Goal: Task Accomplishment & Management: Manage account settings

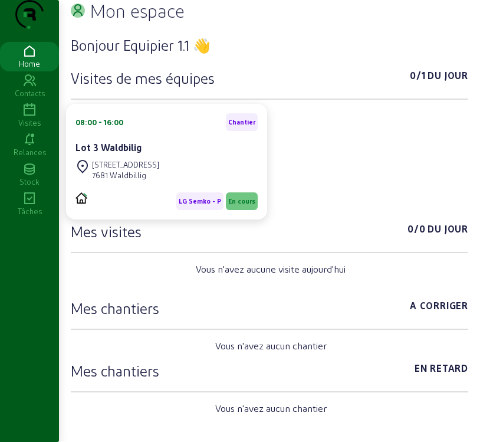
click at [35, 117] on icon at bounding box center [29, 110] width 59 height 14
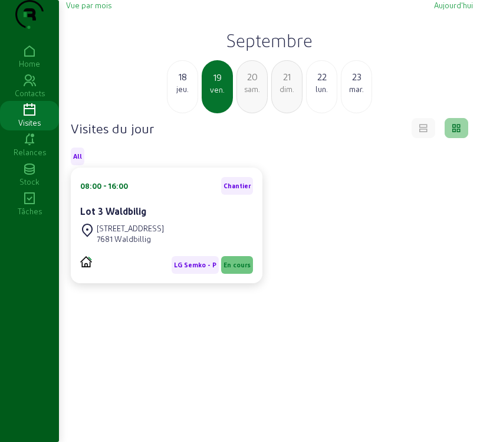
click at [208, 95] on div "ven." at bounding box center [217, 89] width 29 height 11
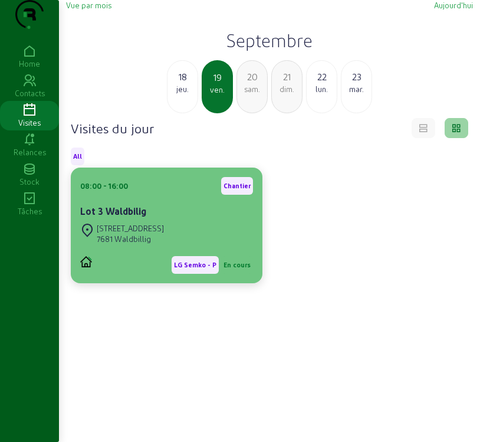
click at [154, 244] on div "7681 Waldbillig" at bounding box center [130, 238] width 67 height 11
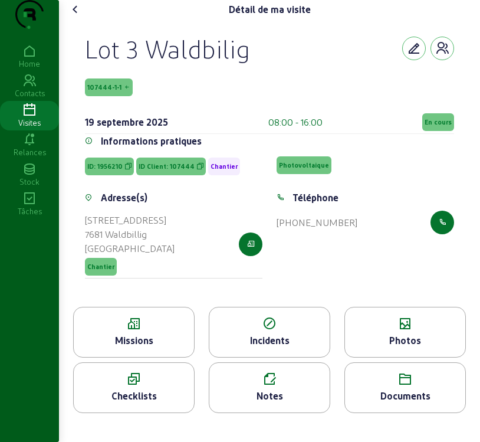
click at [141, 347] on div "Missions" at bounding box center [134, 340] width 120 height 14
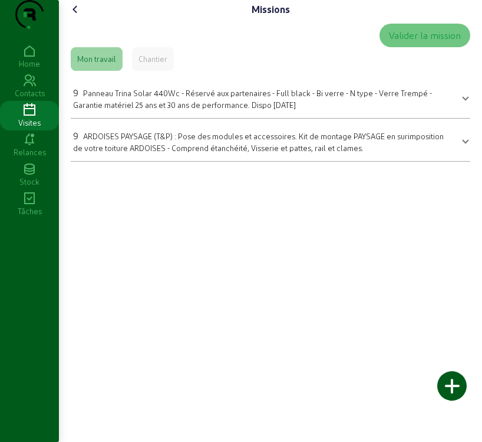
click at [463, 104] on span at bounding box center [465, 97] width 5 height 14
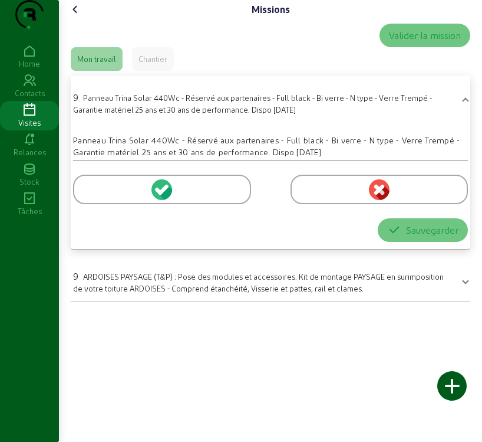
click at [159, 200] on circle at bounding box center [161, 189] width 21 height 21
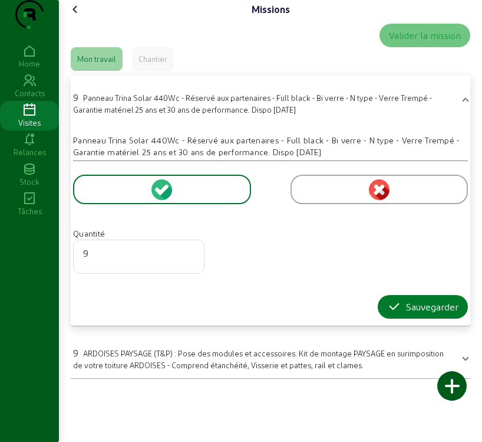
click at [417, 314] on div "Sauvegarder" at bounding box center [422, 306] width 71 height 14
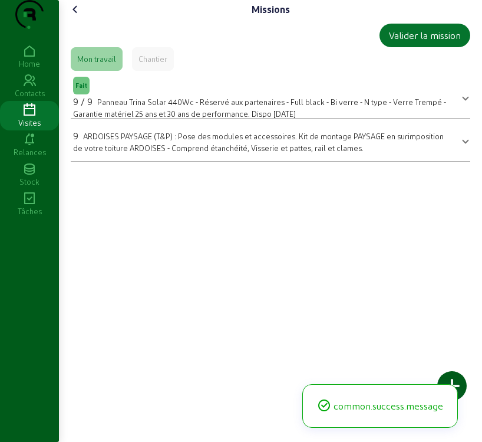
click at [463, 147] on span at bounding box center [465, 140] width 5 height 14
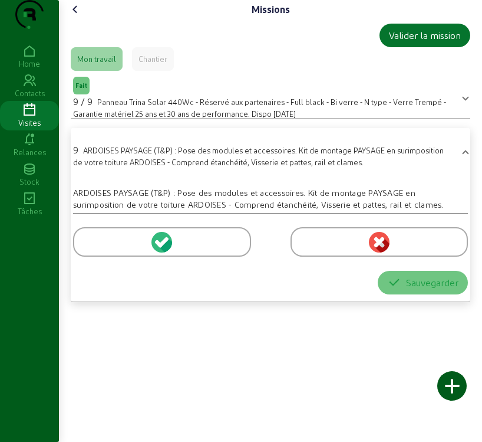
click at [159, 247] on icon at bounding box center [159, 243] width 8 height 8
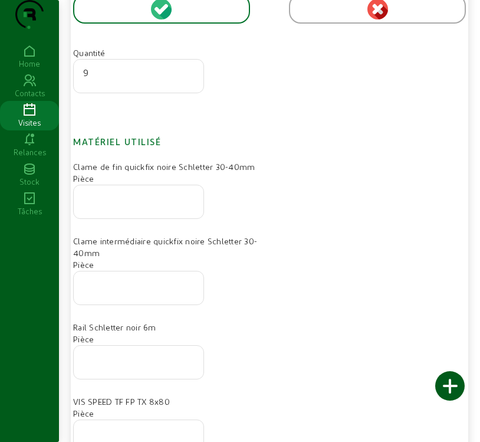
scroll to position [236, 0]
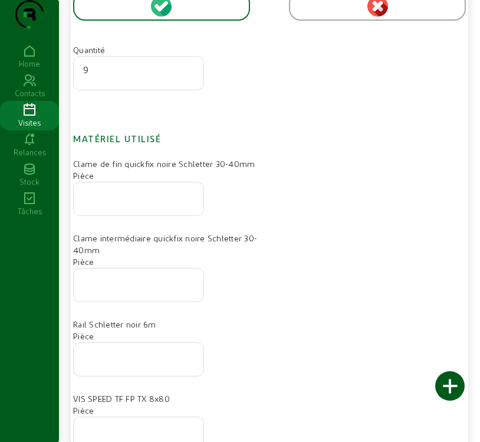
click at [126, 202] on input "number" at bounding box center [138, 195] width 111 height 14
type input "12"
click at [172, 288] on input "number" at bounding box center [138, 281] width 111 height 14
type input "12"
click at [136, 363] on input "number" at bounding box center [138, 355] width 111 height 14
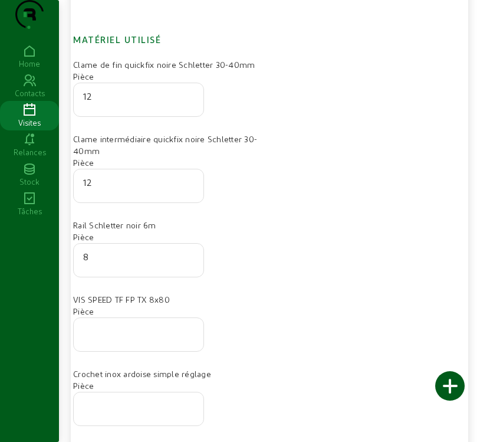
scroll to position [354, 0]
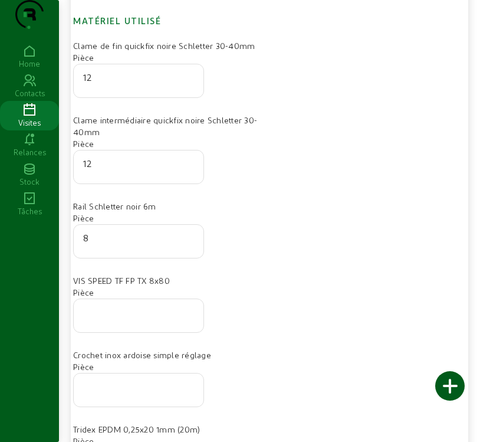
type input "8"
click at [103, 332] on div at bounding box center [138, 315] width 111 height 33
type input "20"
click at [141, 402] on div at bounding box center [138, 389] width 111 height 33
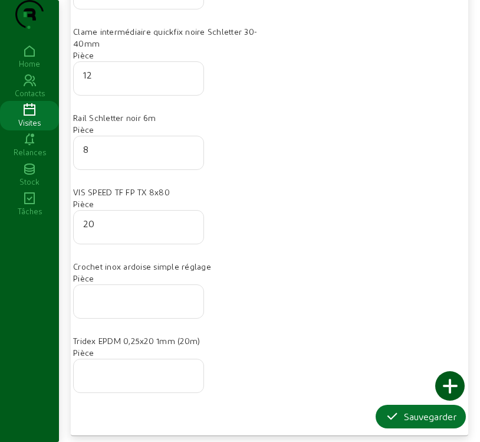
scroll to position [469, 0]
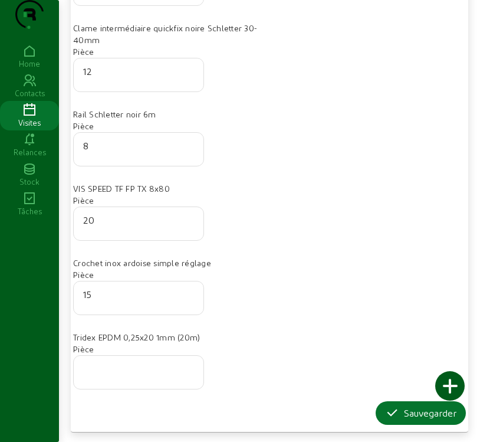
type input "15"
click at [141, 358] on div at bounding box center [138, 371] width 111 height 33
type input "0"
type input "0.5"
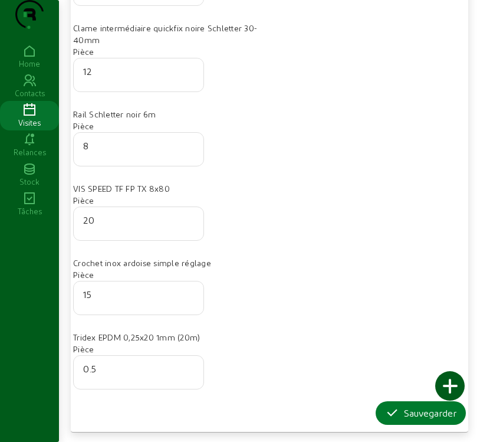
click at [420, 413] on div "Sauvegarder" at bounding box center [420, 413] width 71 height 14
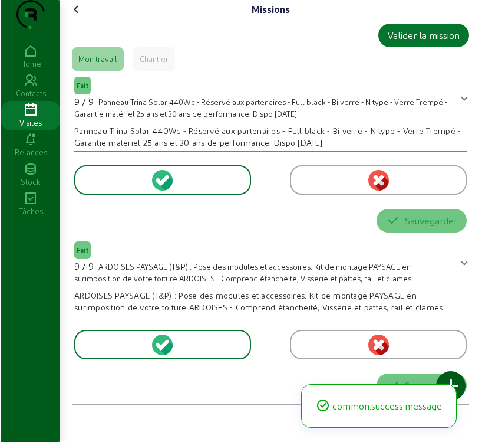
scroll to position [0, 0]
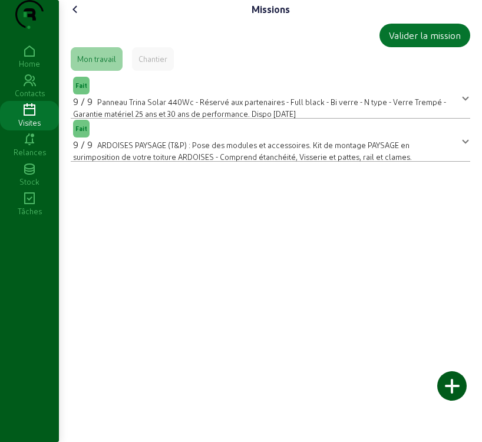
click at [460, 382] on div at bounding box center [451, 385] width 29 height 29
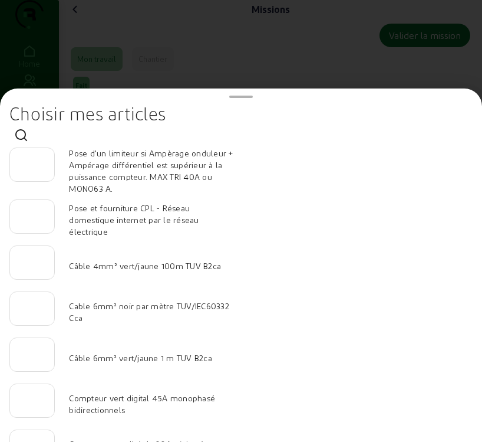
click at [38, 312] on input "number" at bounding box center [31, 305] width 25 height 14
type input "70"
type input "1"
click at [45, 355] on input "1" at bounding box center [31, 351] width 25 height 14
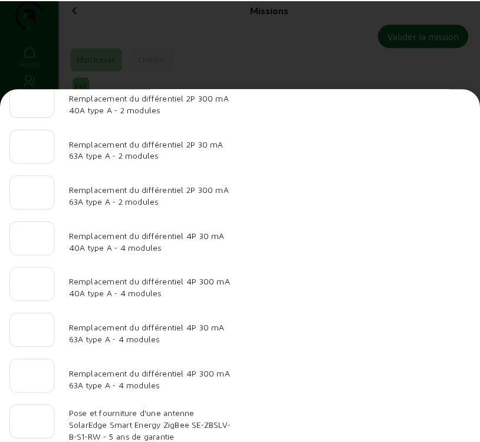
scroll to position [1221, 0]
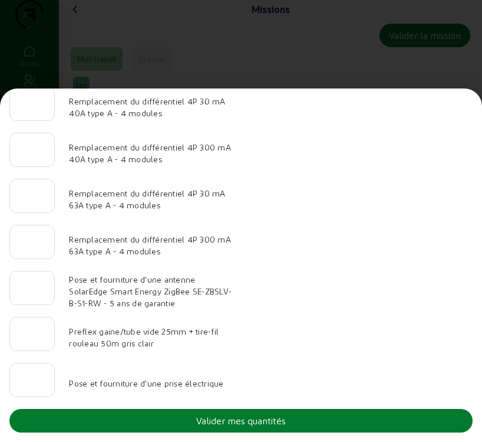
type input "35"
click at [291, 424] on button "Valider mes quantités" at bounding box center [240, 421] width 463 height 24
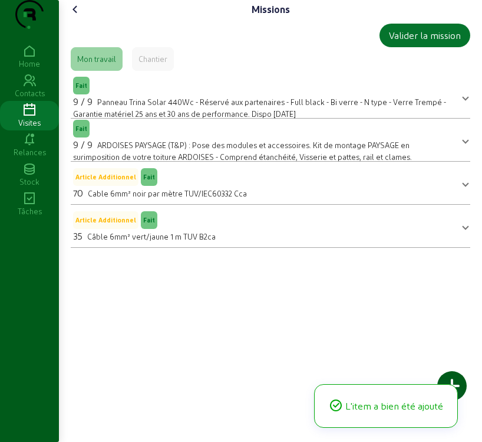
click at [81, 17] on icon at bounding box center [75, 9] width 14 height 14
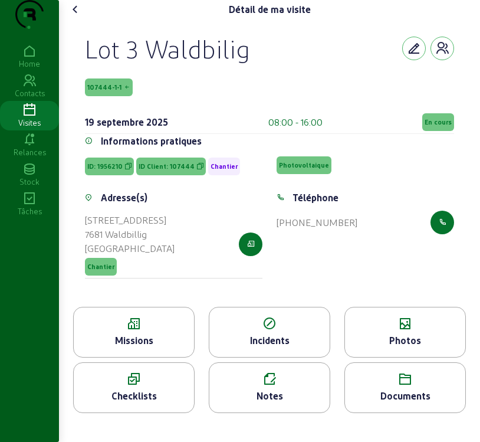
click at [394, 347] on div "Photos" at bounding box center [405, 340] width 120 height 14
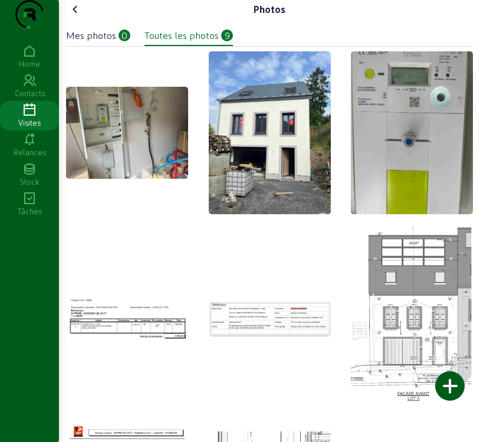
click at [104, 42] on div "Mes photos" at bounding box center [91, 35] width 50 height 14
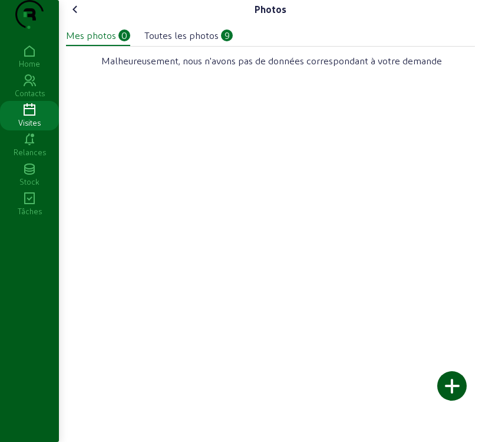
click at [447, 381] on div at bounding box center [451, 385] width 29 height 29
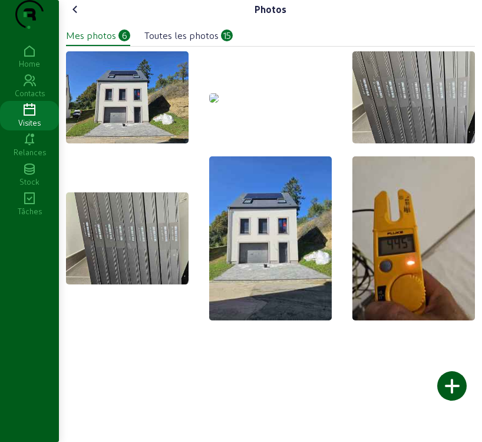
drag, startPoint x: 275, startPoint y: 197, endPoint x: 253, endPoint y: 130, distance: 70.1
click at [219, 103] on img at bounding box center [213, 97] width 9 height 9
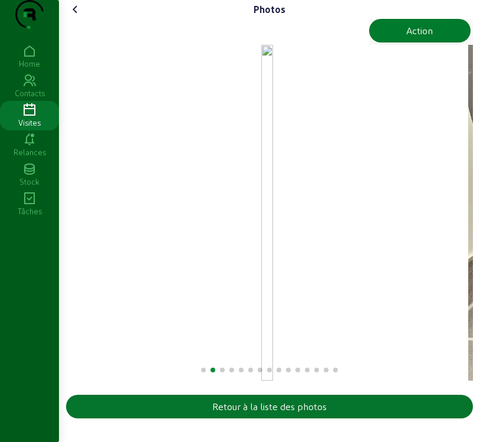
click at [430, 38] on div "Action" at bounding box center [419, 31] width 27 height 14
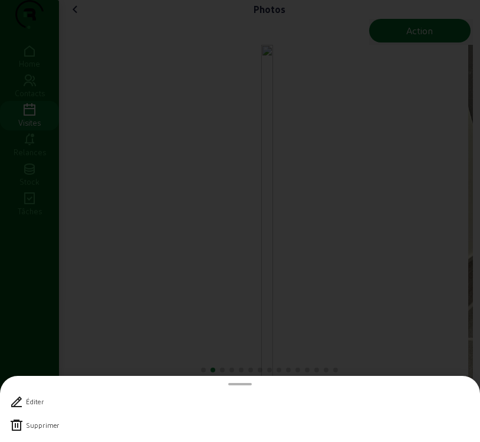
click at [18, 428] on icon at bounding box center [16, 425] width 14 height 14
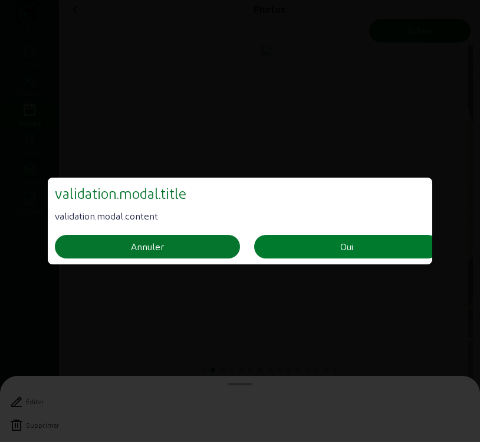
click at [398, 244] on button "Oui" at bounding box center [346, 247] width 185 height 24
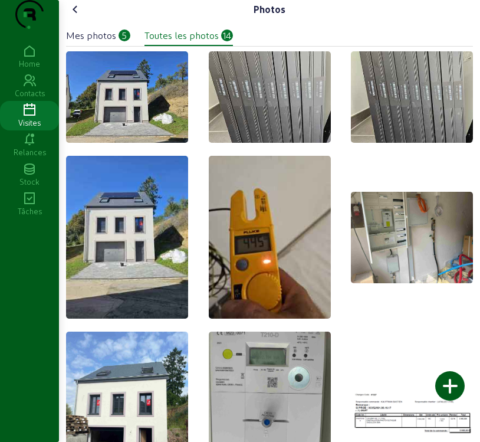
click at [95, 42] on div "Mes photos" at bounding box center [91, 35] width 50 height 14
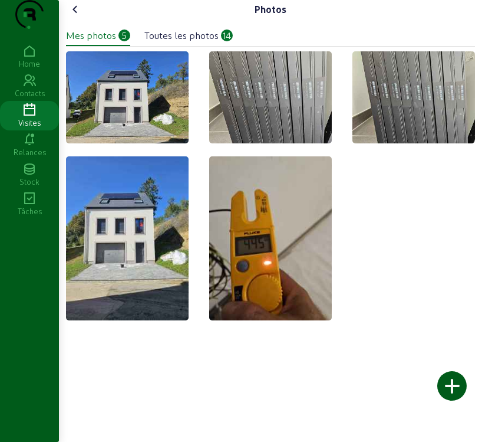
click at [74, 17] on icon at bounding box center [75, 9] width 14 height 14
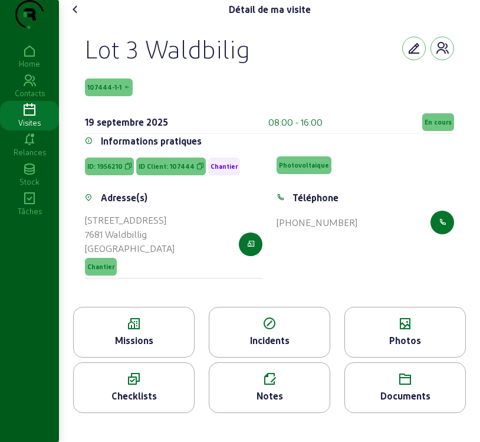
click at [431, 126] on span "En cours" at bounding box center [437, 122] width 27 height 8
click at [440, 126] on span "En cours" at bounding box center [437, 122] width 27 height 8
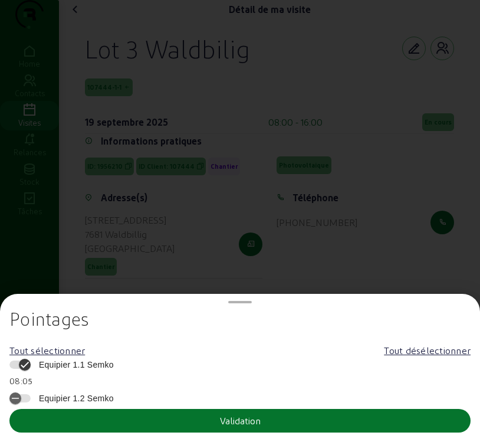
click at [86, 363] on span "Equipier 1.1 Semko" at bounding box center [73, 364] width 81 height 12
click at [31, 363] on button "Equipier 1.1 Semko" at bounding box center [19, 364] width 21 height 8
click at [194, 421] on button "Validation" at bounding box center [239, 421] width 461 height 24
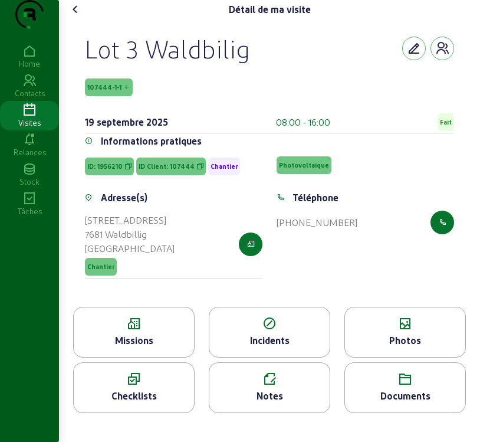
click at [77, 17] on icon at bounding box center [75, 9] width 14 height 14
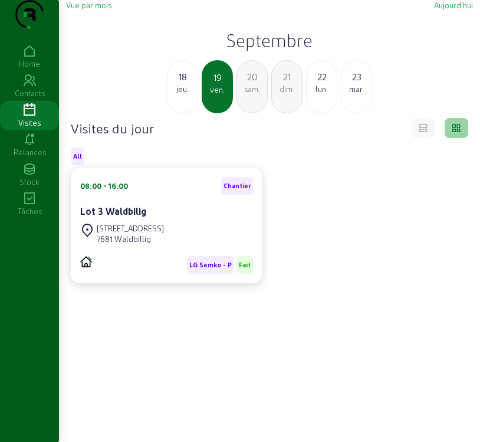
click at [94, 9] on span "Vue par mois" at bounding box center [88, 5] width 45 height 9
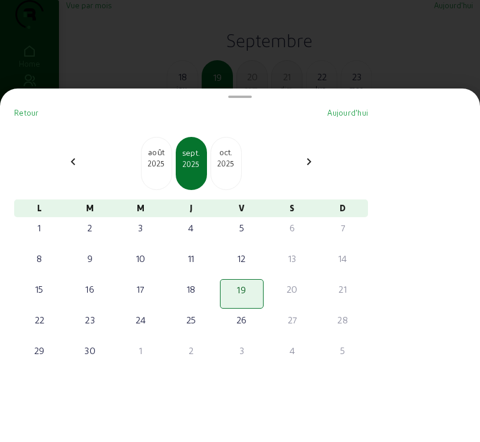
click at [94, 25] on div at bounding box center [240, 221] width 480 height 442
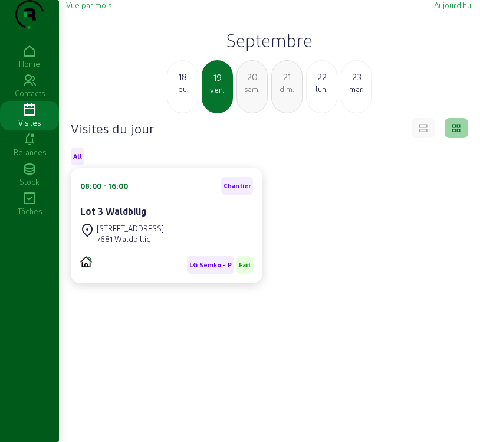
click at [98, 9] on span "Vue par mois" at bounding box center [88, 5] width 45 height 9
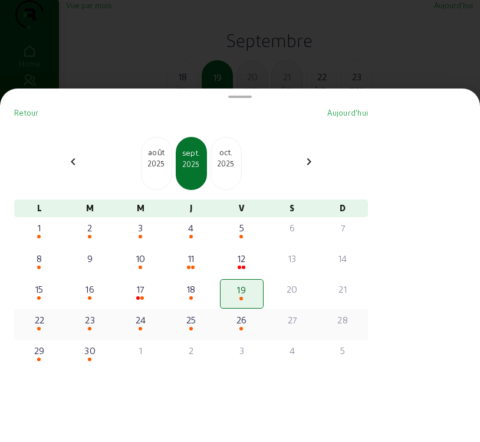
click at [41, 327] on div "22" at bounding box center [39, 319] width 41 height 14
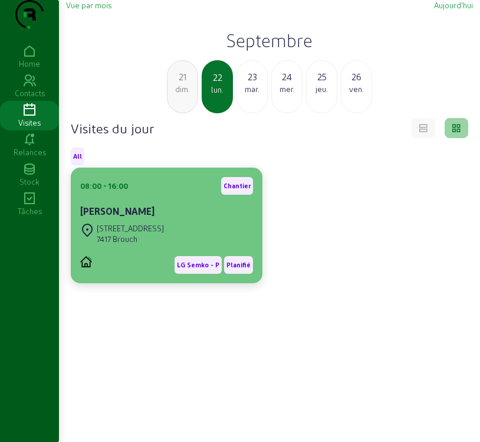
click at [129, 274] on div "LG Semko - P Planifié" at bounding box center [166, 265] width 173 height 18
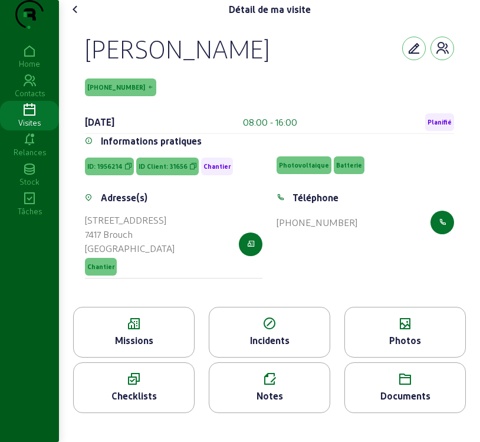
click at [145, 355] on div "Missions" at bounding box center [133, 332] width 121 height 51
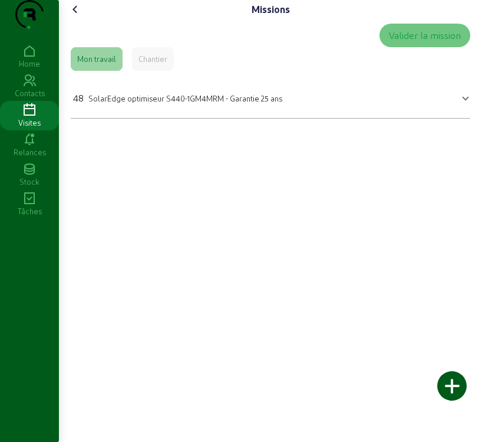
click at [77, 17] on icon at bounding box center [75, 9] width 14 height 14
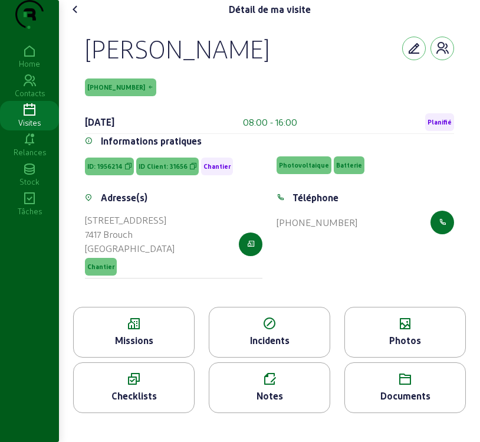
click at [25, 117] on icon at bounding box center [29, 110] width 59 height 14
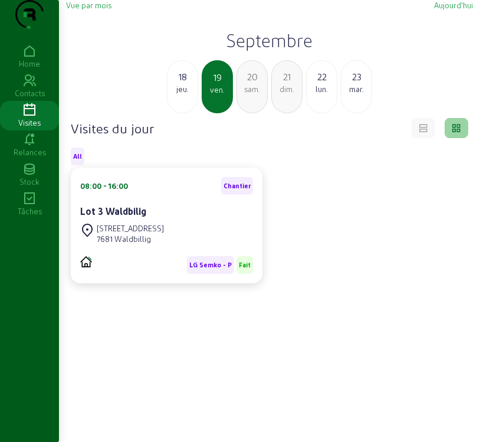
click at [94, 11] on div "Vue par mois" at bounding box center [88, 5] width 45 height 11
click at [95, 9] on span "Vue par mois" at bounding box center [88, 5] width 45 height 9
click at [110, 9] on span "Vue par mois" at bounding box center [88, 5] width 45 height 9
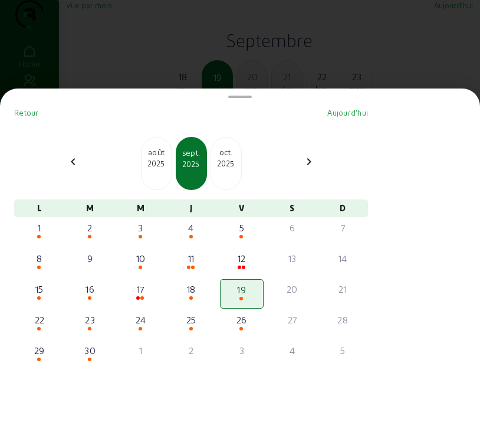
click at [227, 158] on div "oct." at bounding box center [226, 152] width 30 height 12
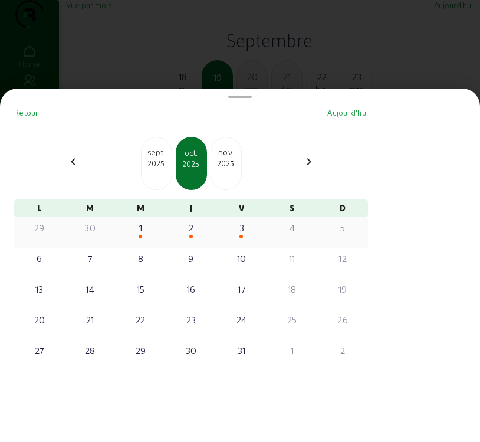
click at [238, 235] on div "3" at bounding box center [241, 227] width 41 height 14
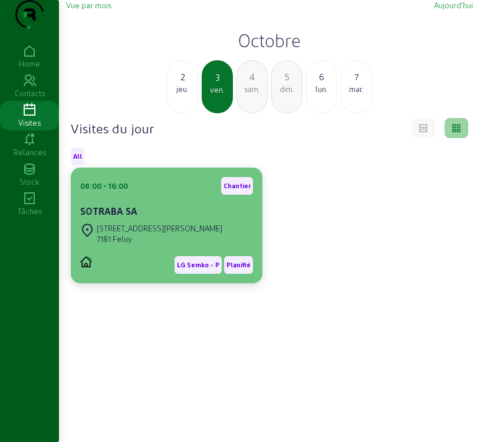
click at [121, 244] on div "7181 Feluy" at bounding box center [160, 238] width 126 height 11
